Goal: Information Seeking & Learning: Check status

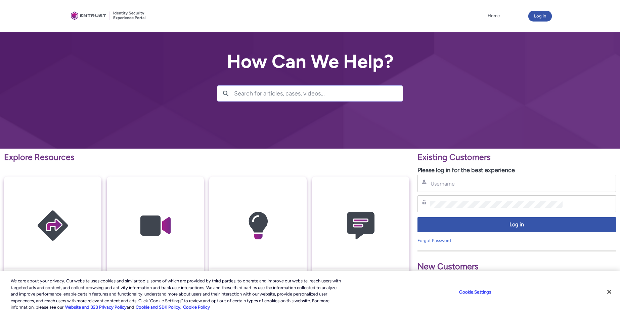
click at [476, 179] on div "Username" at bounding box center [517, 183] width 190 height 8
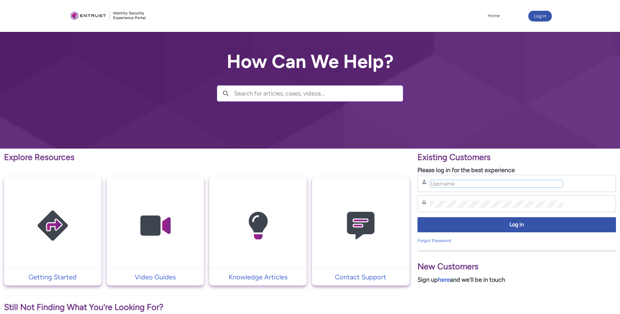
click at [466, 183] on input "Username" at bounding box center [496, 183] width 133 height 7
type input "[EMAIL_ADDRESS][DOMAIN_NAME]"
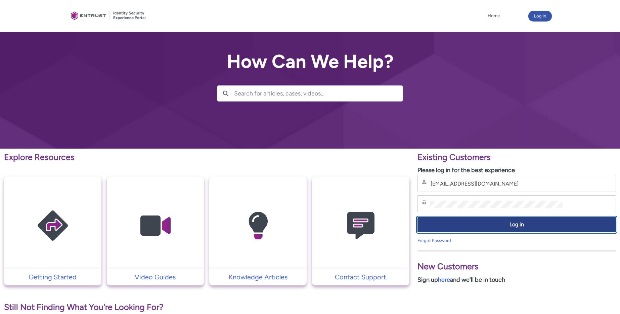
click at [501, 217] on button "Log in" at bounding box center [517, 224] width 199 height 15
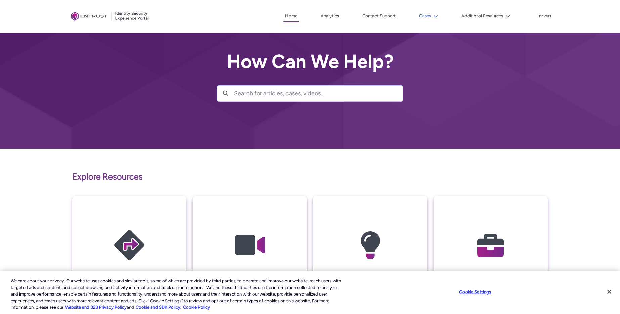
click at [424, 16] on button "Cases" at bounding box center [429, 16] width 22 height 10
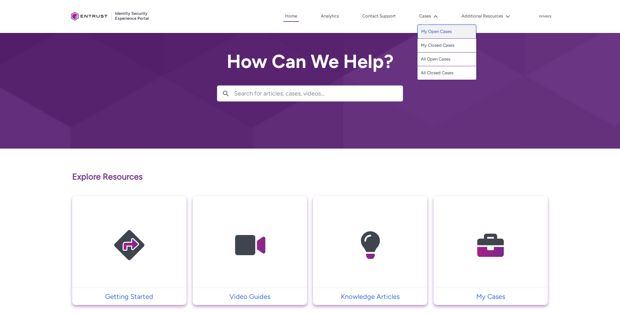
click at [426, 35] on link "My Open Cases" at bounding box center [447, 32] width 59 height 14
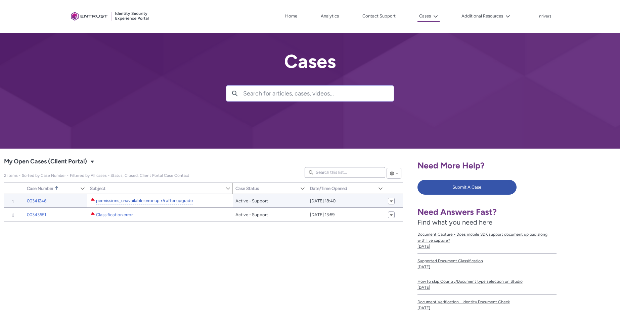
click at [125, 199] on link "permissions_unavailable error up x5 after upgrade" at bounding box center [144, 200] width 97 height 7
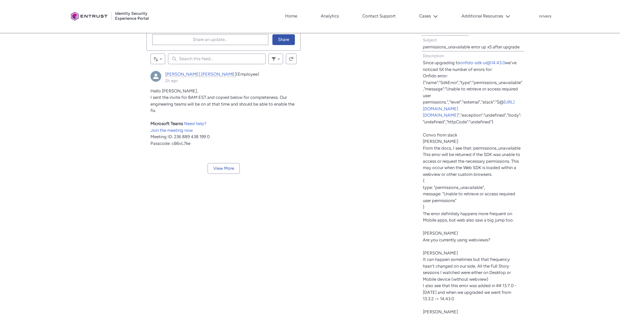
scroll to position [146, 0]
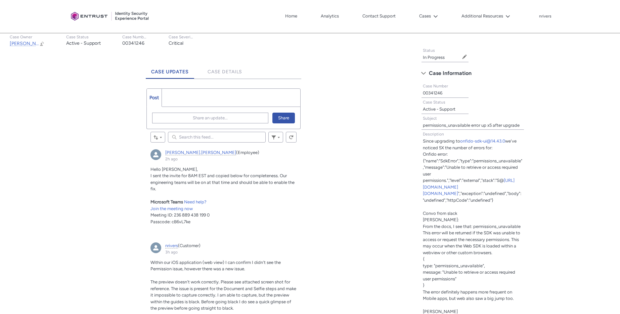
click at [196, 189] on p "I sent the invite for 8AM EST and copied below for completeness. Our engineerin…" at bounding box center [223, 182] width 146 height 20
click at [210, 114] on span "Share an update..." at bounding box center [210, 118] width 35 height 10
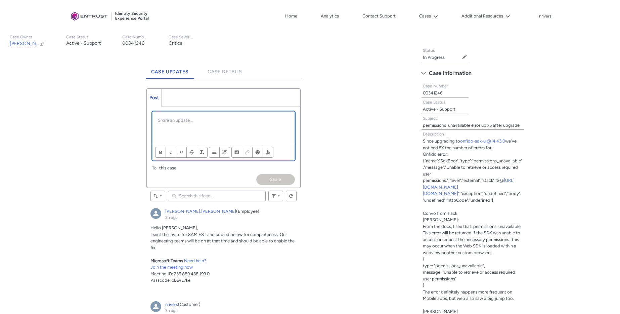
scroll to position [0, 0]
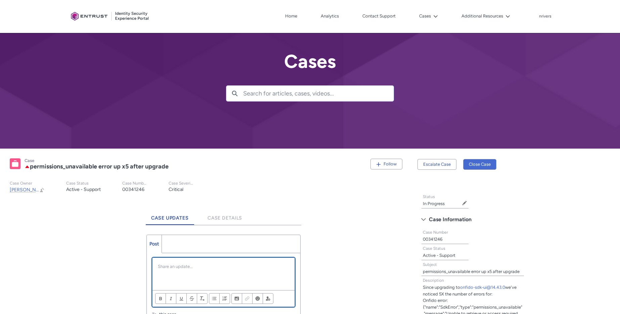
click at [192, 261] on div "Chatter Publisher" at bounding box center [224, 274] width 142 height 32
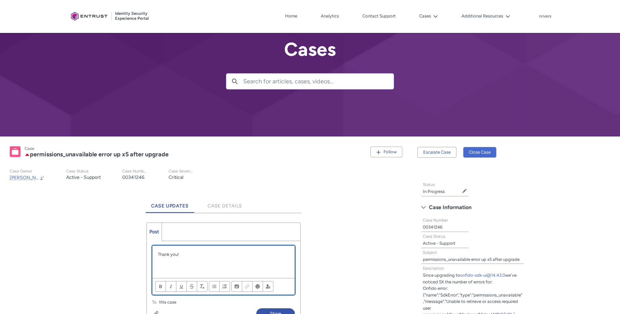
scroll to position [133, 0]
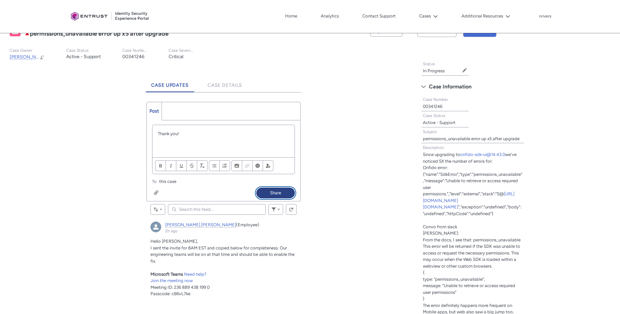
click at [276, 191] on button "Share" at bounding box center [275, 192] width 39 height 11
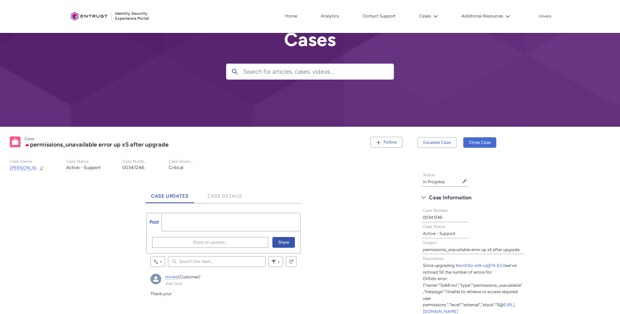
scroll to position [0, 0]
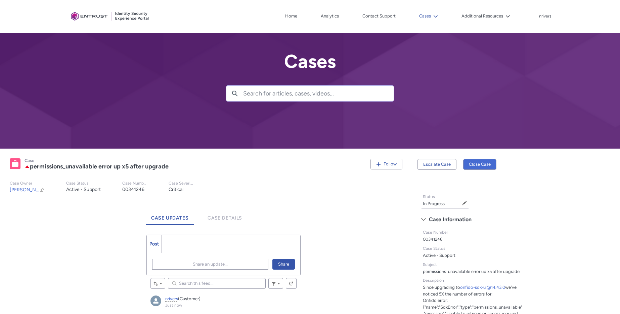
click at [435, 20] on button "Cases" at bounding box center [429, 16] width 22 height 10
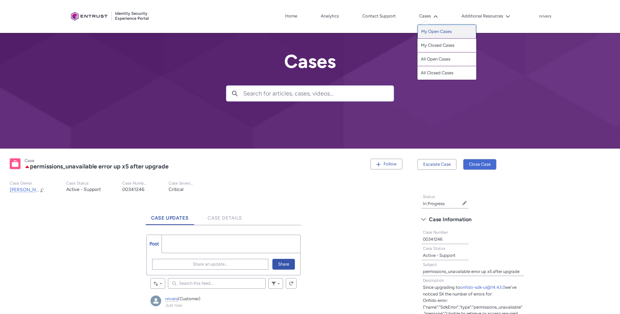
click at [442, 29] on link "My Open Cases" at bounding box center [447, 32] width 59 height 14
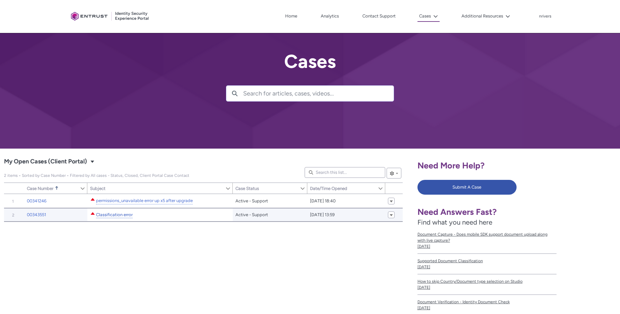
click at [120, 215] on link "Classification error" at bounding box center [114, 214] width 37 height 7
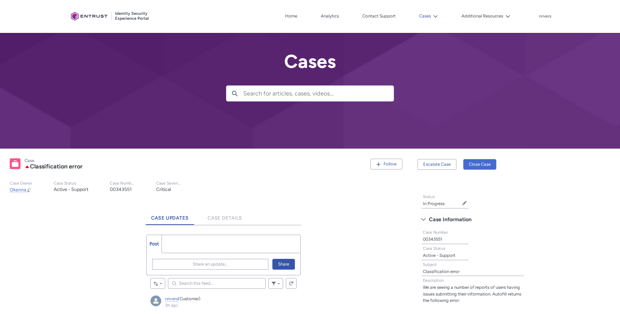
click at [434, 11] on button "Cases" at bounding box center [429, 16] width 22 height 10
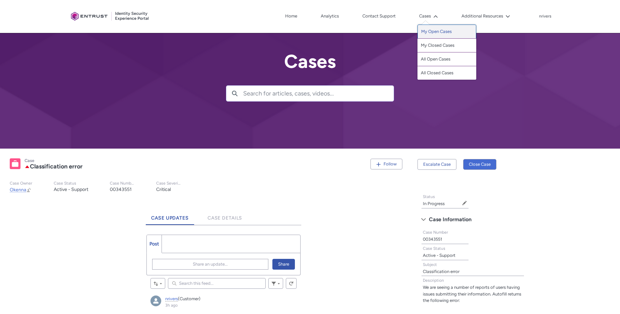
click at [441, 30] on link "My Open Cases" at bounding box center [447, 32] width 59 height 14
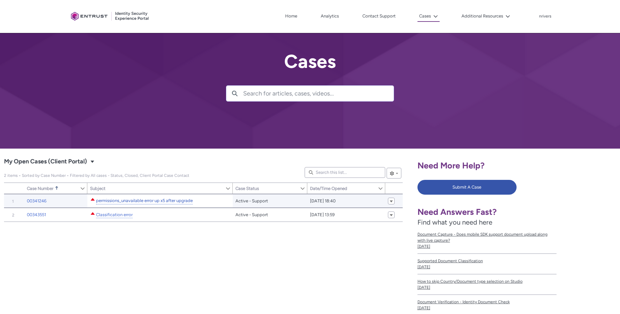
click at [120, 199] on link "permissions_unavailable error up x5 after upgrade" at bounding box center [144, 200] width 97 height 7
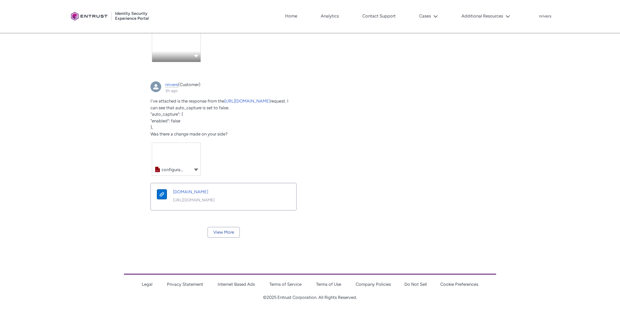
scroll to position [830, 0]
click at [230, 235] on button "View More" at bounding box center [224, 232] width 32 height 11
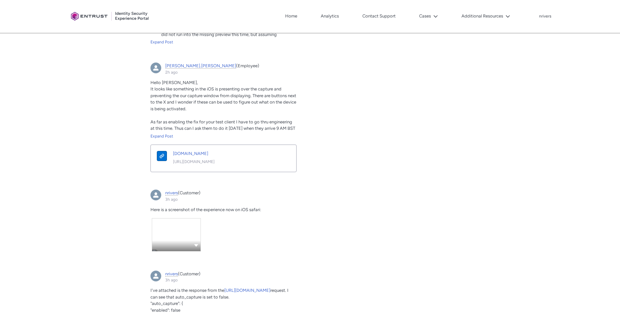
scroll to position [634, 0]
click at [167, 139] on article "[PERSON_NAME].[PERSON_NAME] (Employee) 2h ago Actions for this Feed Item Hello …" at bounding box center [223, 120] width 154 height 123
click at [166, 137] on div "Expand Post" at bounding box center [223, 136] width 146 height 6
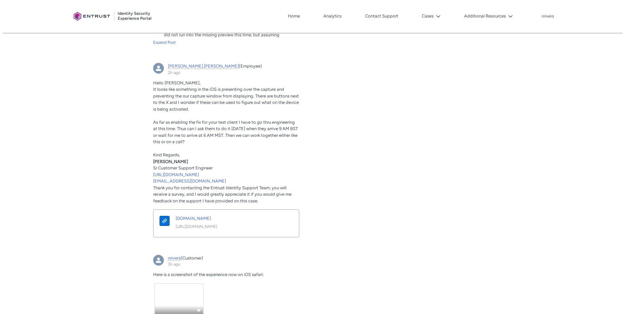
scroll to position [305, 0]
